Goal: Transaction & Acquisition: Purchase product/service

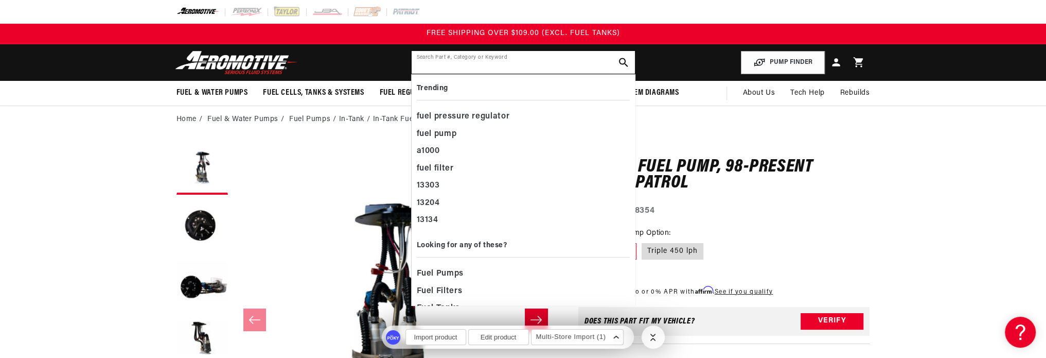
click at [463, 61] on input "text" at bounding box center [523, 62] width 223 height 23
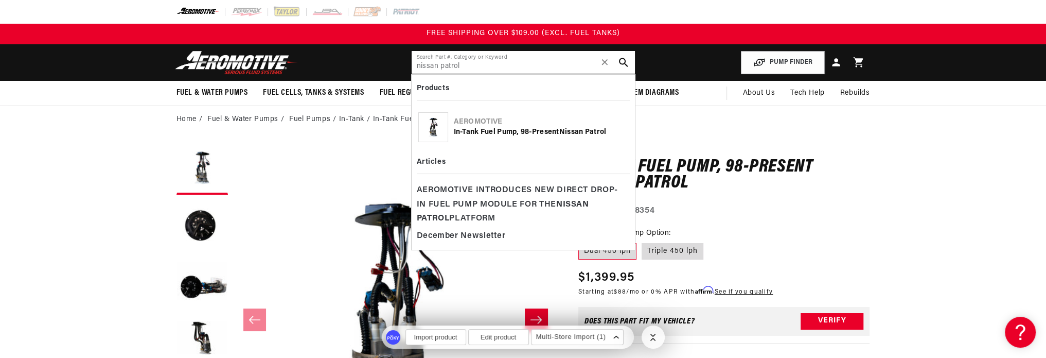
type input "nissan patrol"
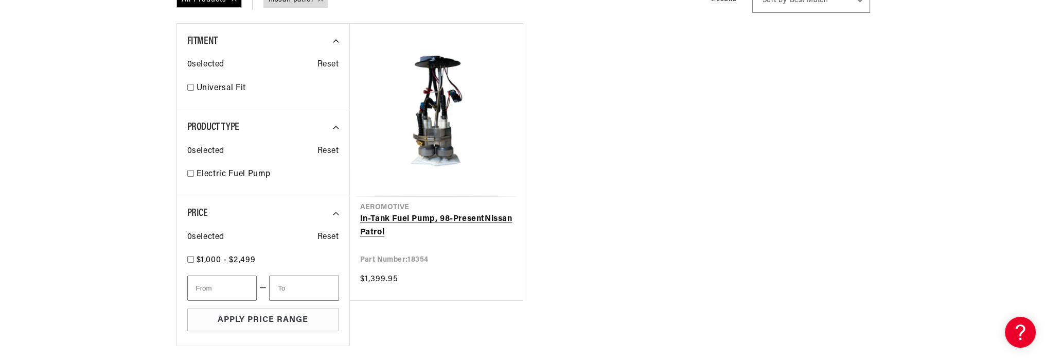
click at [453, 213] on link "In-Tank Fuel Pump, 98-Present Nissan Patrol" at bounding box center [436, 226] width 152 height 26
